Goal: Task Accomplishment & Management: Use online tool/utility

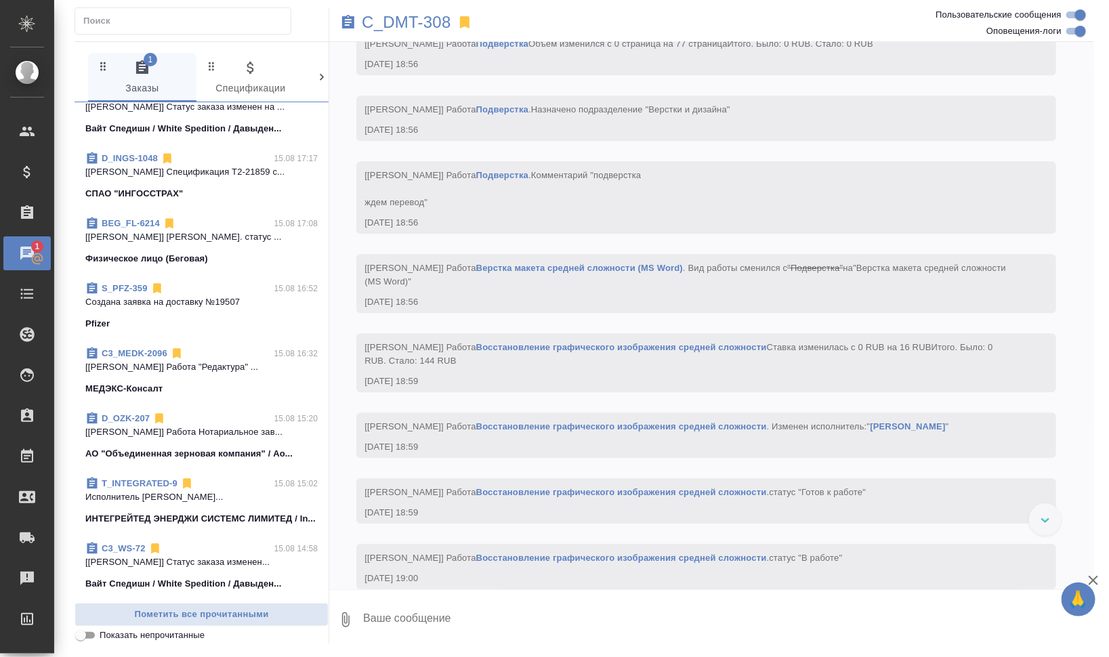
scroll to position [508, 0]
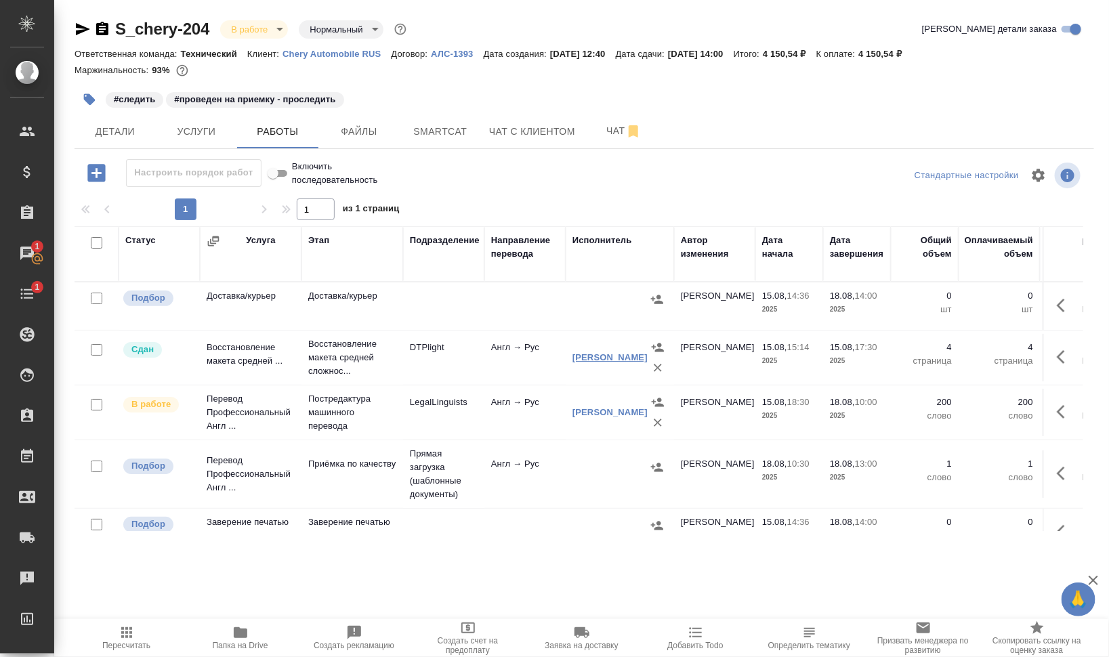
scroll to position [36, 0]
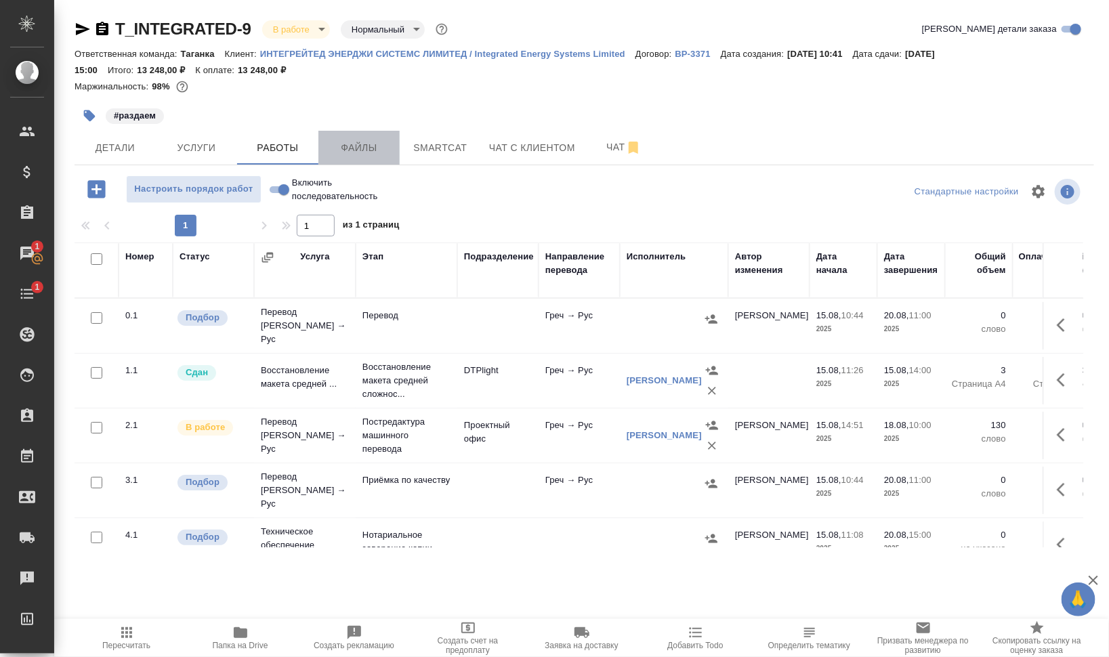
click at [360, 149] on span "Файлы" at bounding box center [358, 148] width 65 height 17
click at [278, 148] on span "Работы" at bounding box center [277, 148] width 65 height 17
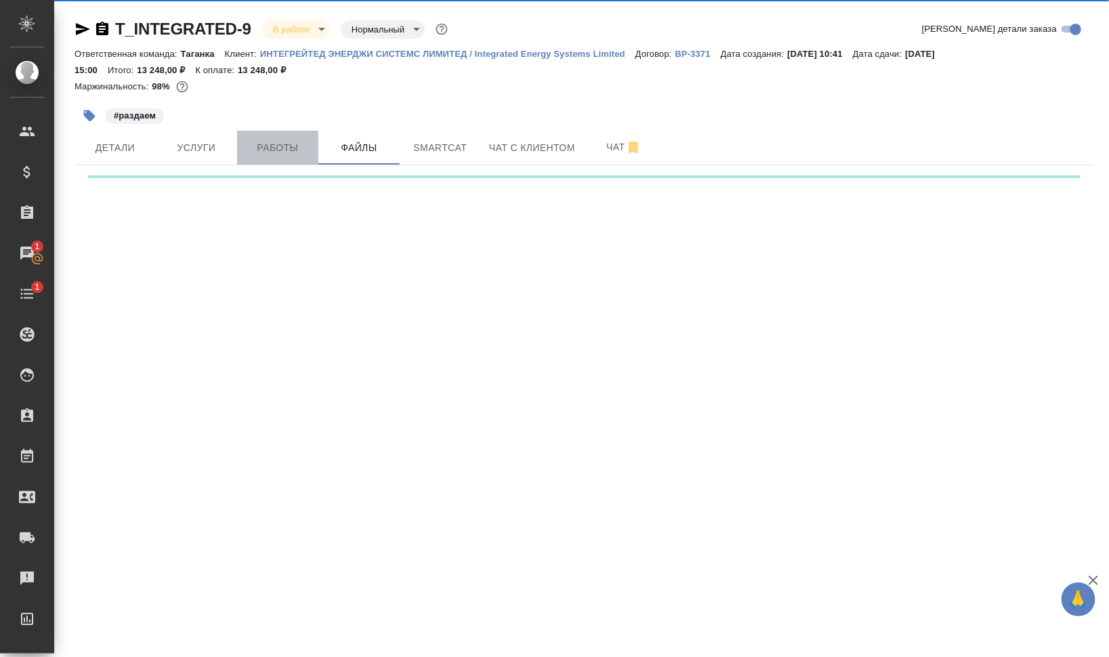
click at [278, 148] on span "Работы" at bounding box center [277, 148] width 65 height 17
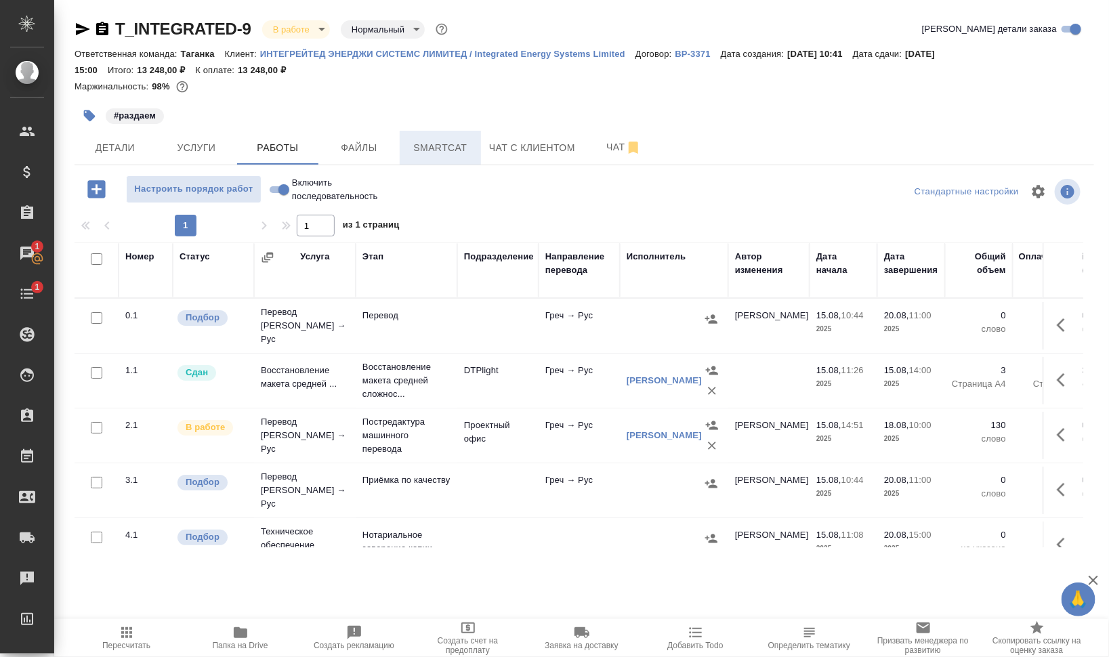
click at [439, 138] on button "Smartcat" at bounding box center [440, 148] width 81 height 34
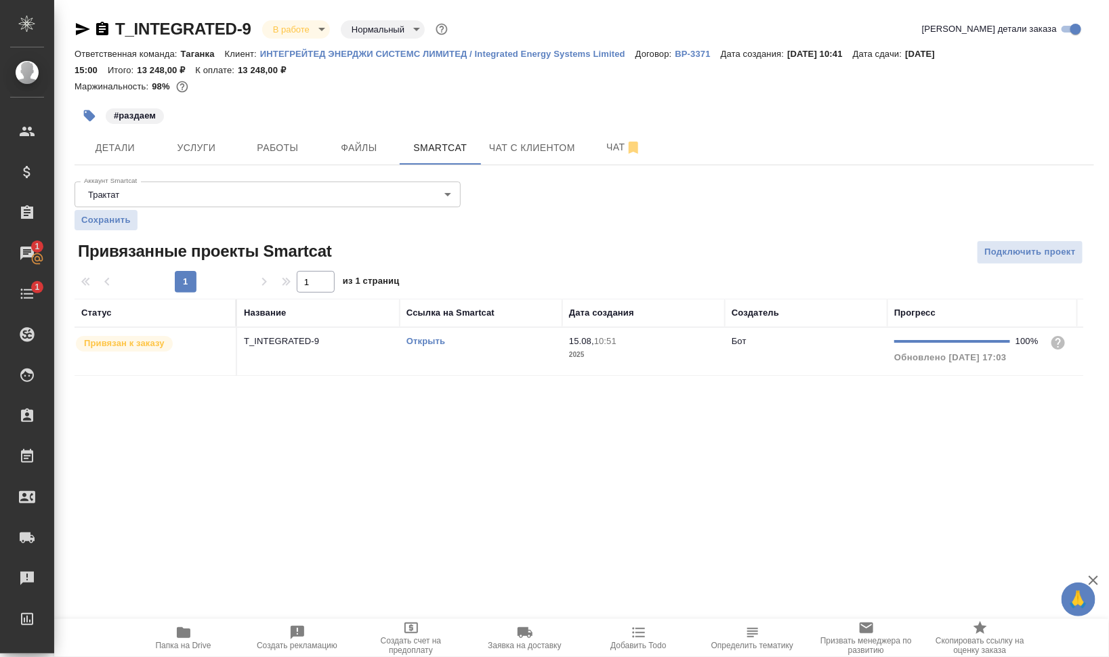
click at [420, 356] on td "Открыть" at bounding box center [481, 351] width 163 height 47
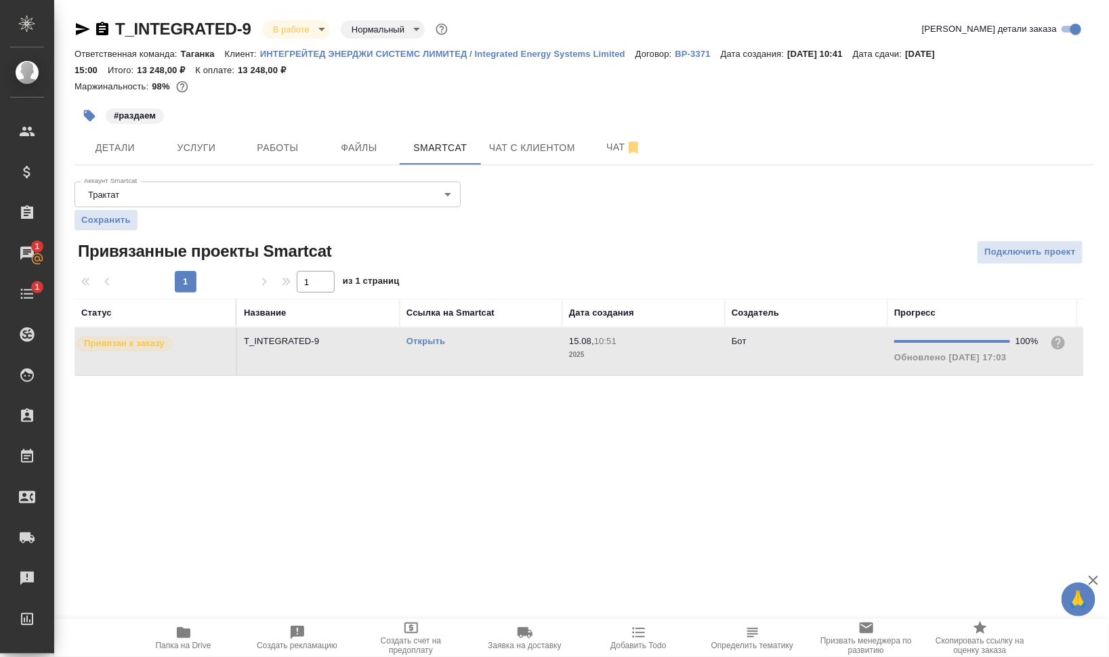
click at [420, 356] on td "Открыть" at bounding box center [481, 351] width 163 height 47
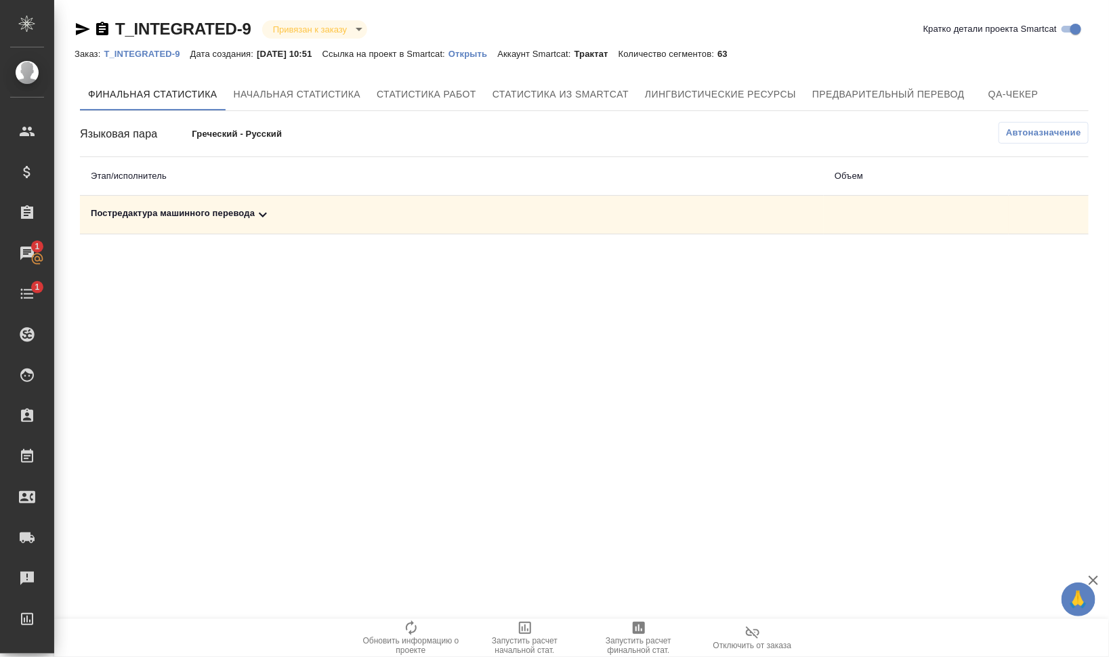
click at [177, 211] on div "Постредактура машинного перевода" at bounding box center [452, 215] width 722 height 16
click at [649, 643] on span "Запустить расчет финальной стат." at bounding box center [639, 645] width 98 height 19
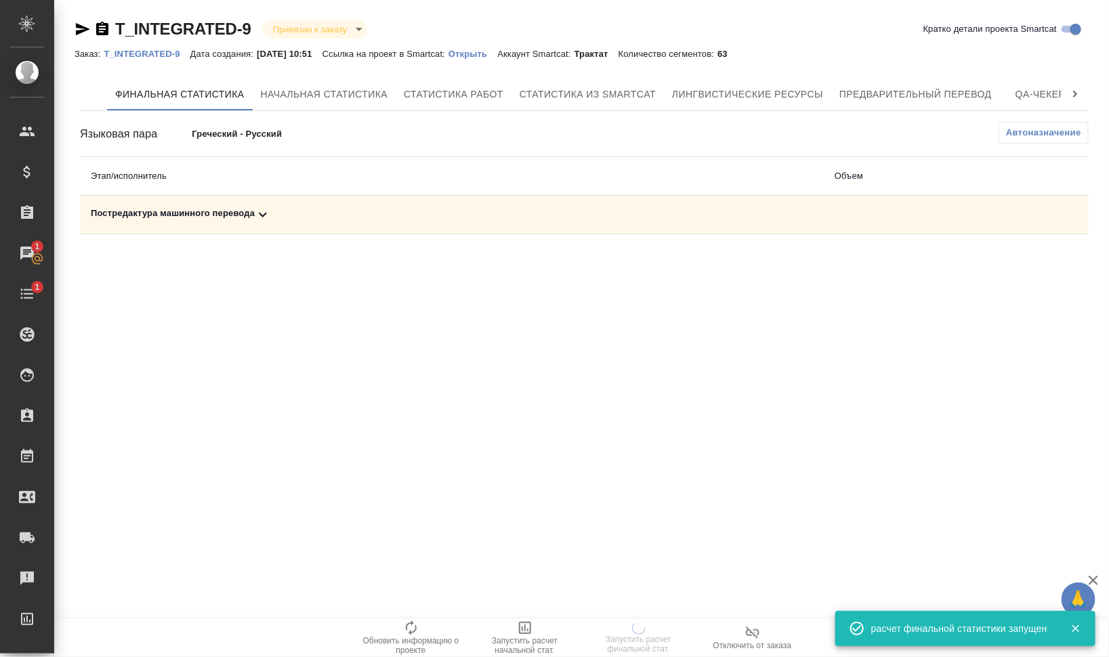
click at [163, 211] on div "Постредактура машинного перевода" at bounding box center [452, 215] width 722 height 16
click at [163, 211] on div "Постредактура машинного перевода" at bounding box center [346, 215] width 511 height 16
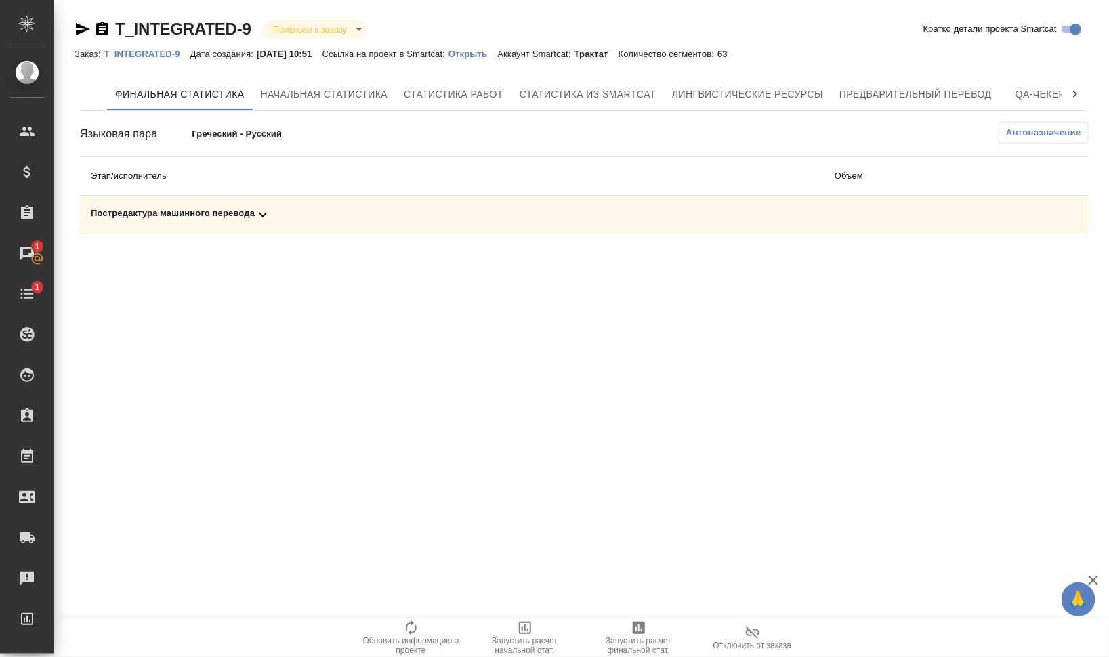
click at [218, 211] on div "Постредактура машинного перевода" at bounding box center [452, 215] width 722 height 16
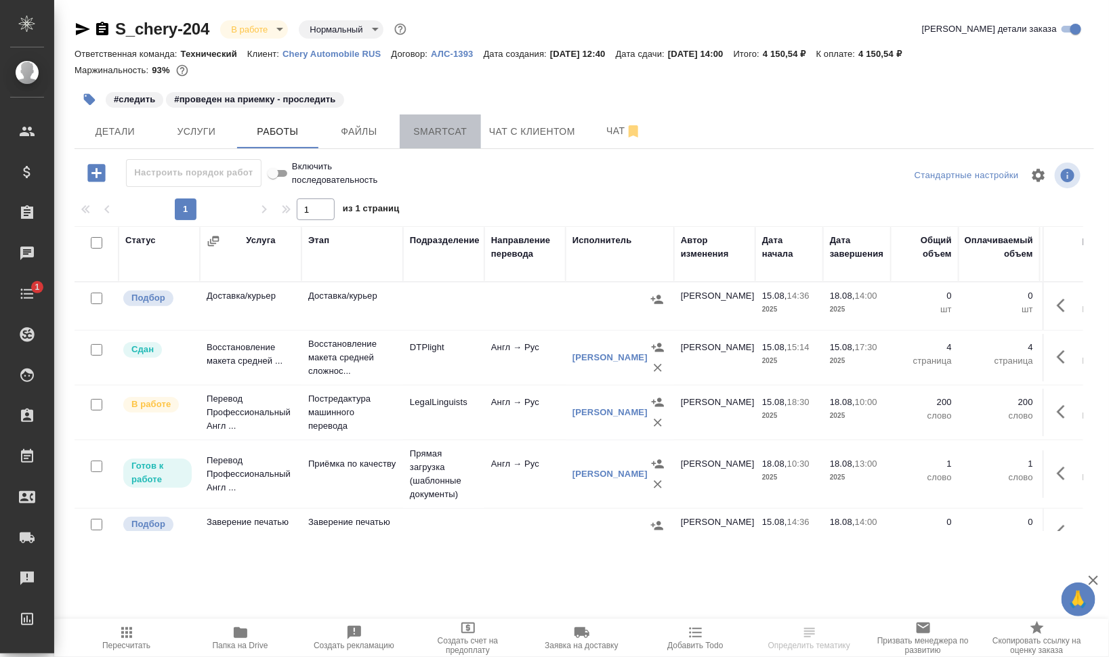
click at [439, 116] on button "Smartcat" at bounding box center [440, 131] width 81 height 34
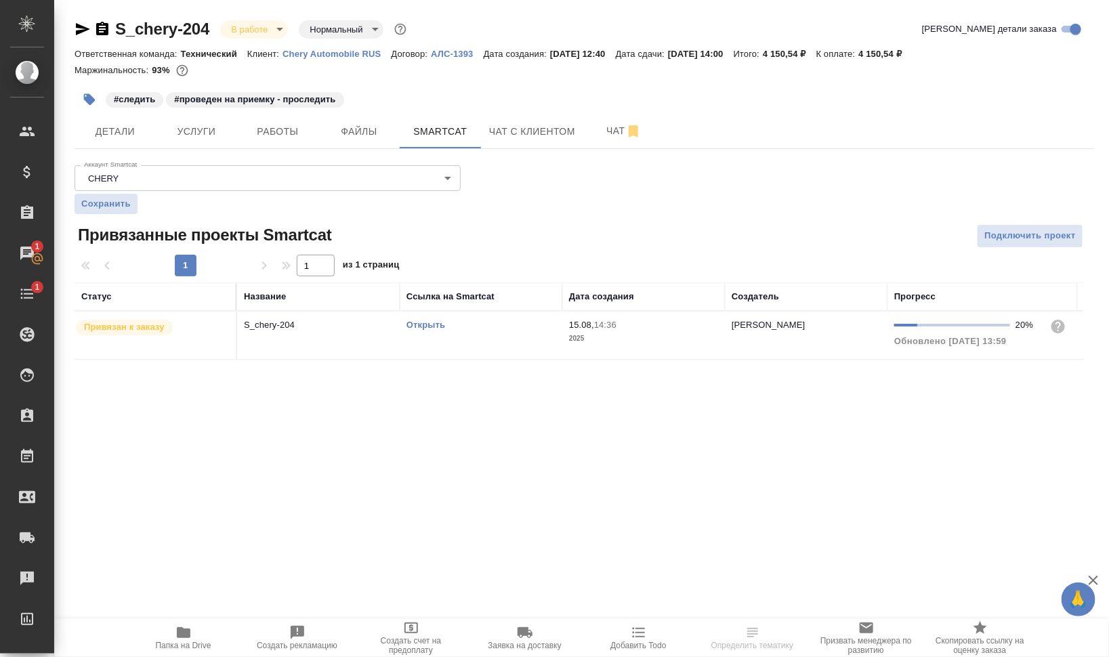
click at [440, 322] on link "Открыть" at bounding box center [425, 325] width 39 height 10
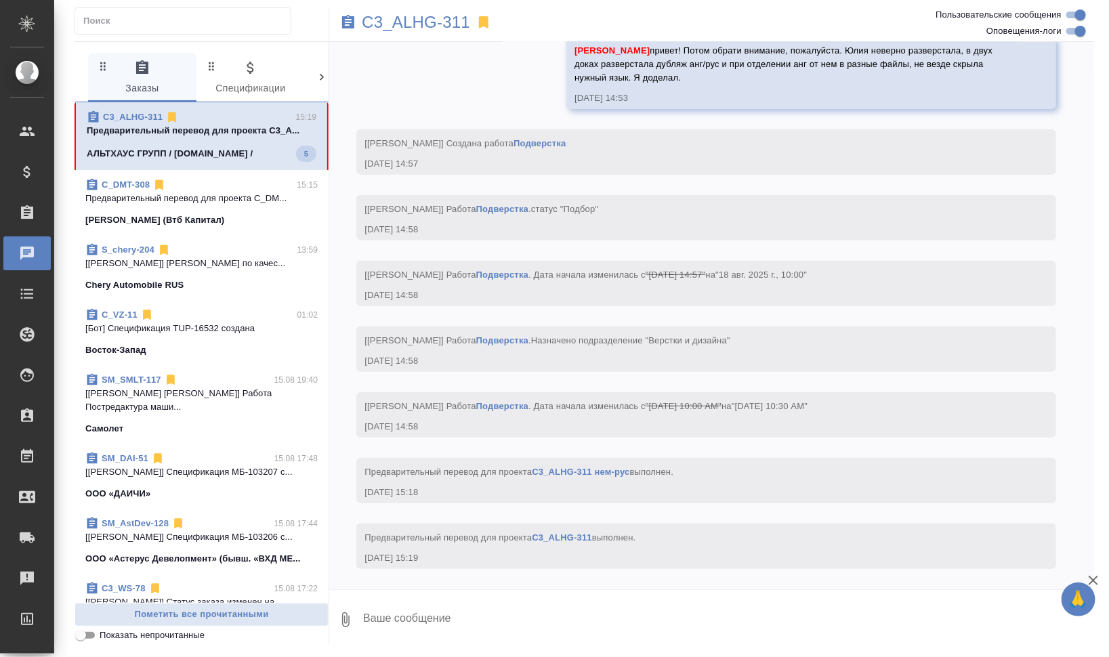
scroll to position [7031, 0]
